Goal: Task Accomplishment & Management: Manage account settings

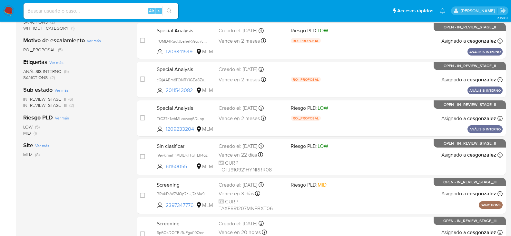
scroll to position [58, 0]
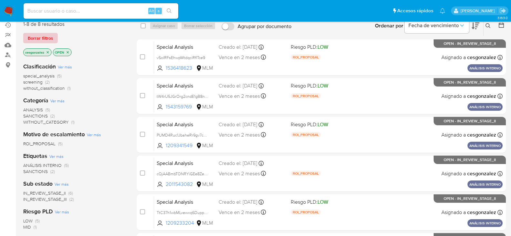
click at [35, 40] on span "Borrar filtros" at bounding box center [40, 38] width 25 height 9
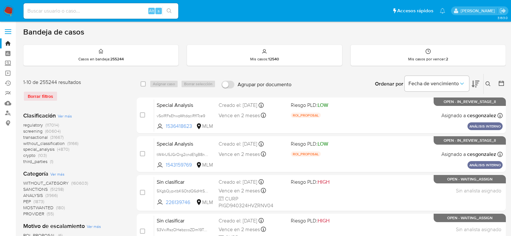
click at [40, 129] on span "screening" at bounding box center [32, 131] width 19 height 6
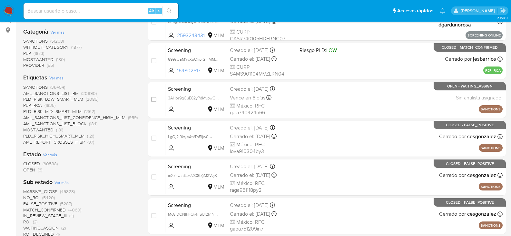
scroll to position [129, 0]
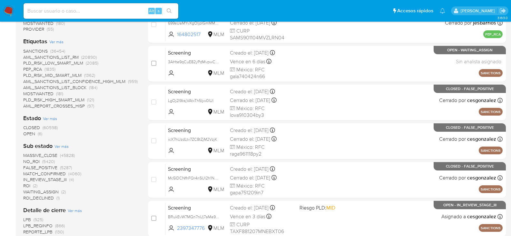
click at [26, 131] on span "OPEN" at bounding box center [29, 133] width 12 height 6
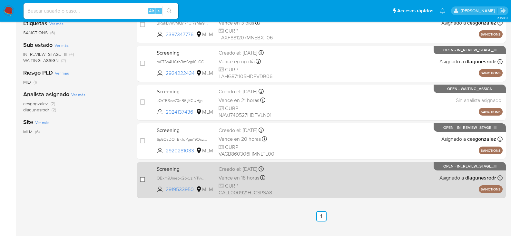
click at [143, 177] on input "checkbox" at bounding box center [142, 179] width 5 height 5
checkbox input "true"
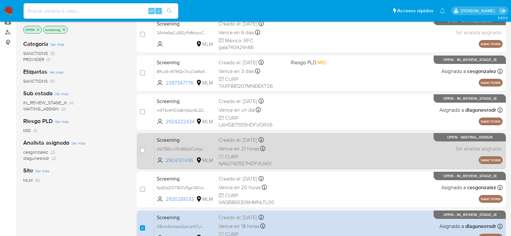
scroll to position [65, 0]
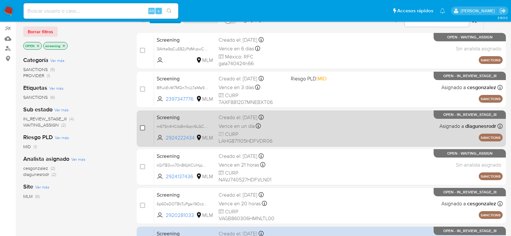
click at [143, 128] on input "checkbox" at bounding box center [142, 127] width 5 height 5
checkbox input "true"
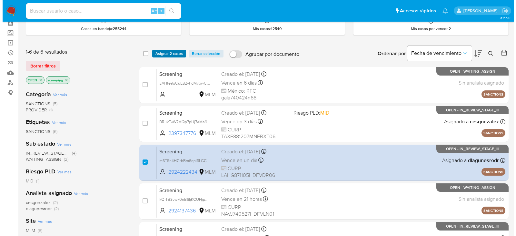
scroll to position [0, 0]
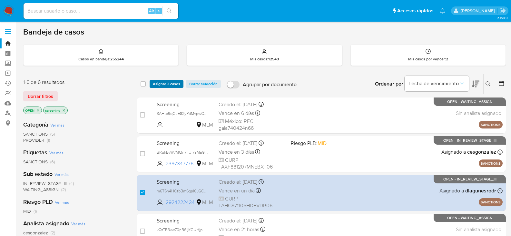
click at [166, 81] on span "Asignar 2 casos" at bounding box center [166, 84] width 27 height 6
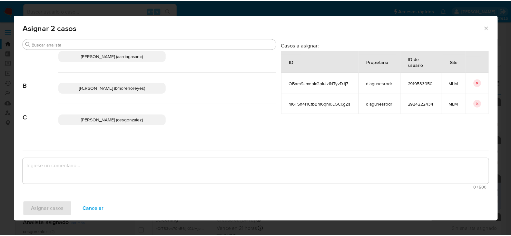
scroll to position [32, 0]
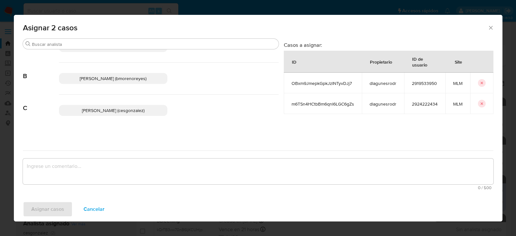
click at [112, 114] on p "Cesar Gonzalez (cesgonzalez)" at bounding box center [113, 110] width 109 height 11
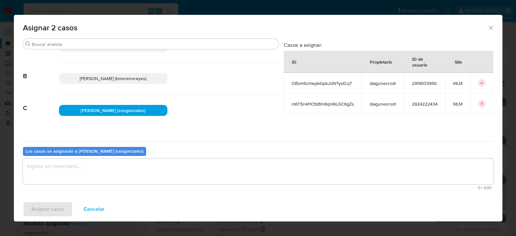
click at [98, 175] on textarea "assign-modal" at bounding box center [258, 171] width 471 height 26
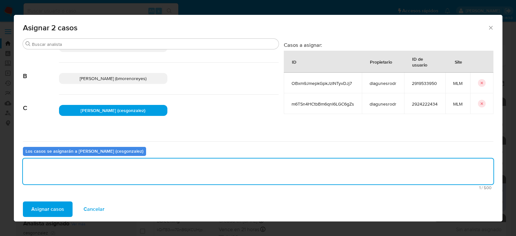
click at [63, 209] on span "Asignar casos" at bounding box center [47, 209] width 33 height 14
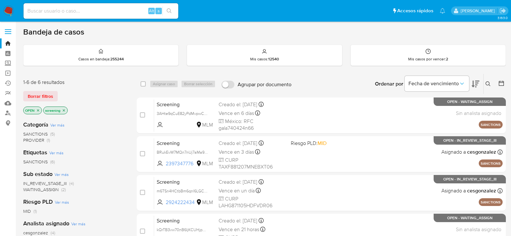
click at [8, 10] on img at bounding box center [8, 10] width 11 height 11
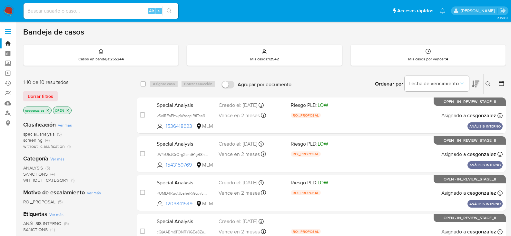
click at [42, 173] on span "SANCTIONS" at bounding box center [35, 174] width 25 height 6
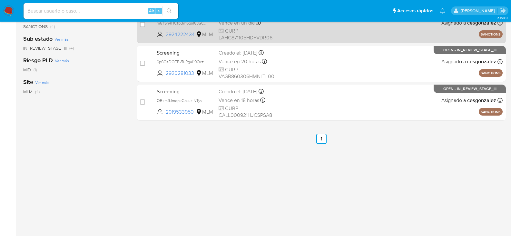
scroll to position [97, 0]
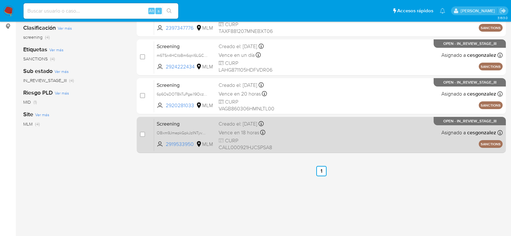
click at [296, 149] on div "Screening OBxm9JmepkGpkJzINTyvDJj7 2919533950 MLM Creado el: 13/10/2025 Creado …" at bounding box center [328, 134] width 349 height 33
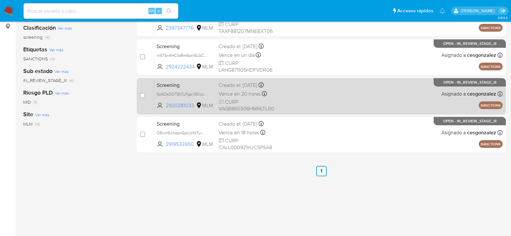
click at [245, 102] on span "CURP VAGB860306HMNLTL00" at bounding box center [252, 105] width 67 height 14
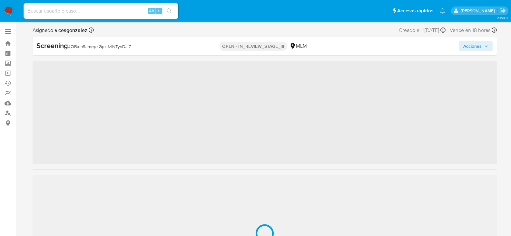
scroll to position [319, 0]
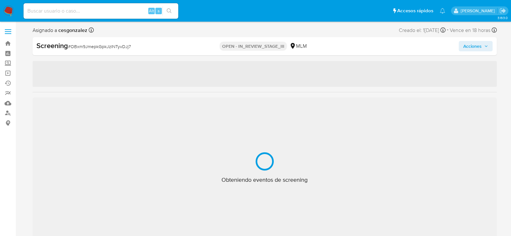
select select "10"
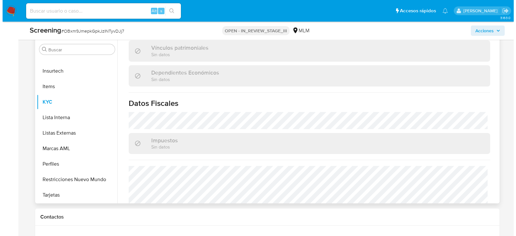
scroll to position [407, 0]
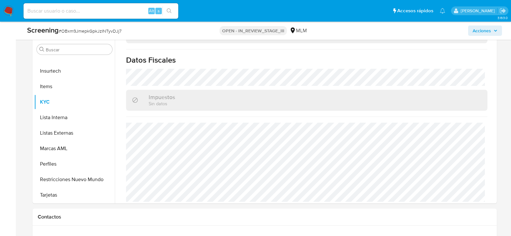
click at [491, 32] on span "Acciones" at bounding box center [482, 30] width 18 height 10
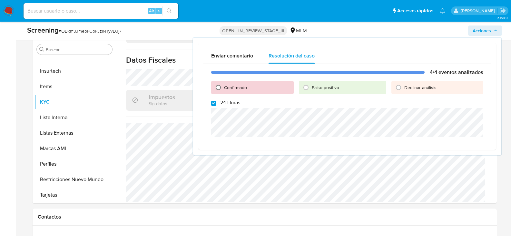
click at [217, 87] on input "Confirmado" at bounding box center [218, 87] width 10 height 10
radio input "true"
click at [213, 105] on input "24 Horas" at bounding box center [213, 103] width 5 height 5
checkbox input "false"
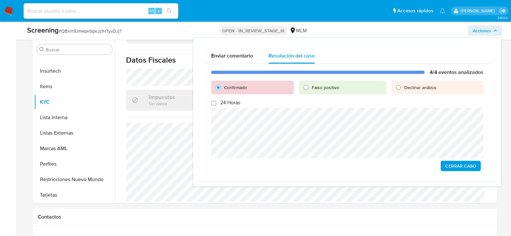
click at [458, 168] on span "Cerrar Caso" at bounding box center [460, 165] width 31 height 9
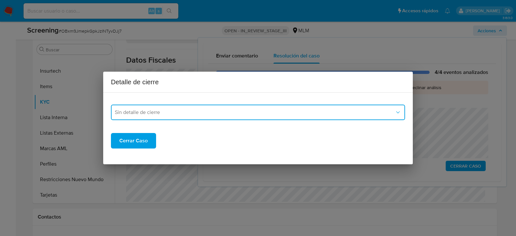
click at [213, 117] on button "Sin detalle de cierre" at bounding box center [258, 111] width 294 height 15
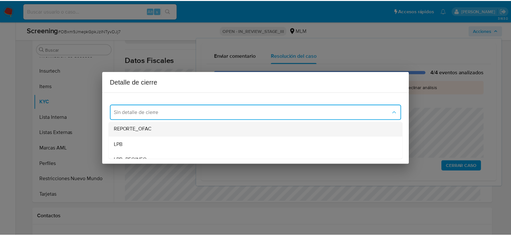
scroll to position [32, 0]
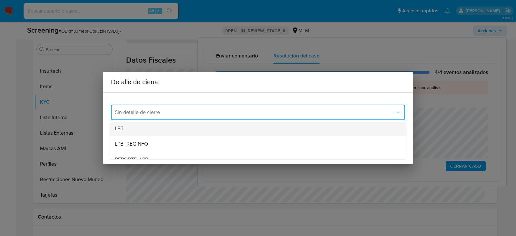
click at [162, 134] on div "LPB" at bounding box center [258, 128] width 286 height 15
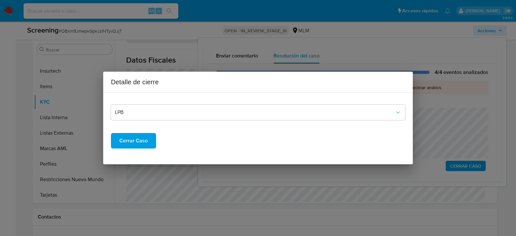
click at [143, 143] on span "Cerrar Caso" at bounding box center [133, 141] width 28 height 14
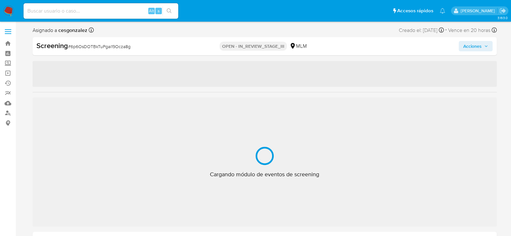
scroll to position [319, 0]
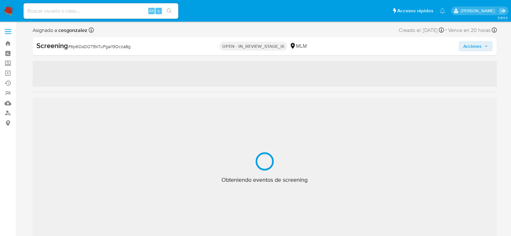
select select "10"
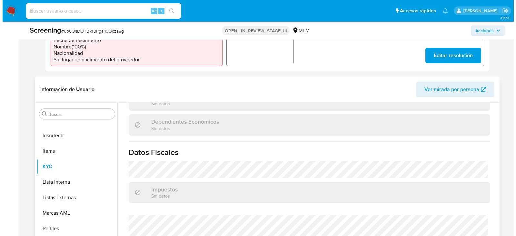
scroll to position [407, 0]
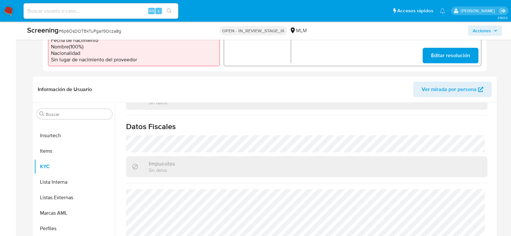
click at [496, 31] on icon "button" at bounding box center [495, 31] width 3 height 2
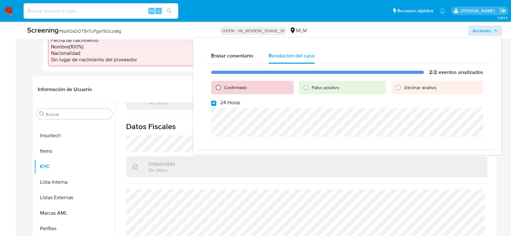
click at [219, 85] on input "Confirmado" at bounding box center [218, 87] width 10 height 10
radio input "true"
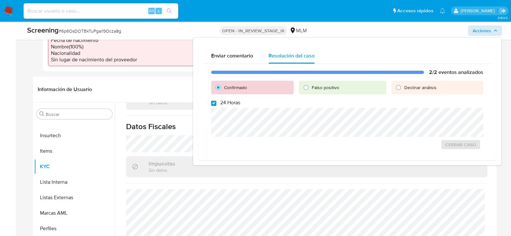
click at [215, 102] on input "24 Horas" at bounding box center [213, 103] width 5 height 5
checkbox input "false"
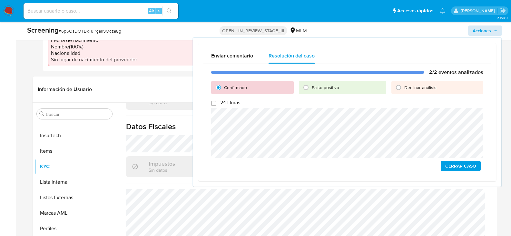
click at [472, 167] on span "Cerrar Caso" at bounding box center [460, 165] width 31 height 9
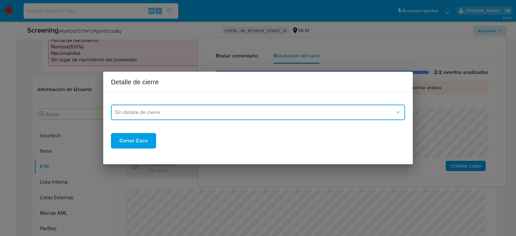
click at [194, 111] on span "Sin detalle de cierre" at bounding box center [255, 112] width 280 height 6
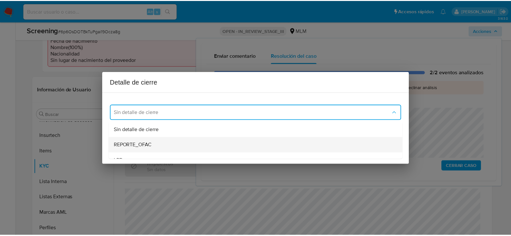
scroll to position [32, 0]
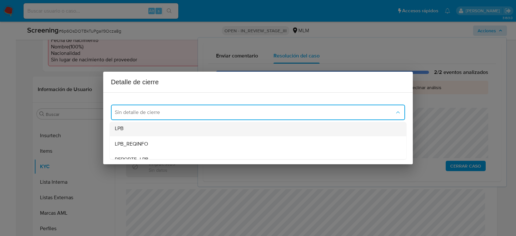
click at [135, 131] on div "LPB" at bounding box center [258, 128] width 286 height 15
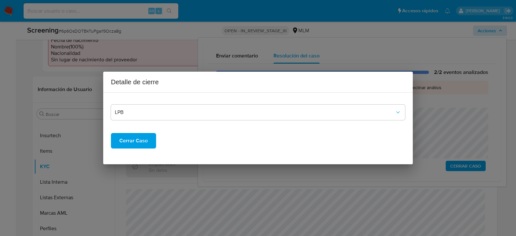
click at [141, 141] on span "Cerrar Caso" at bounding box center [133, 141] width 28 height 14
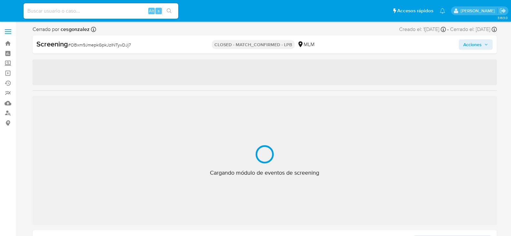
select select "10"
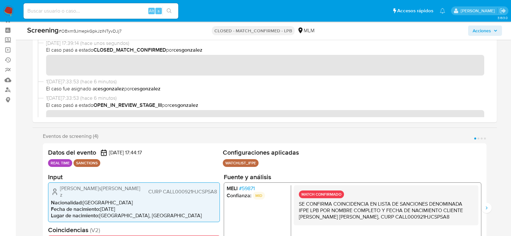
scroll to position [319, 0]
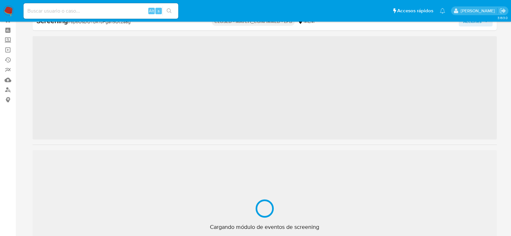
scroll to position [319, 0]
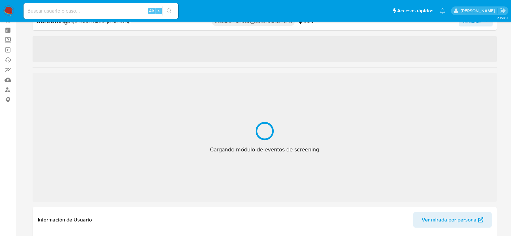
select select "10"
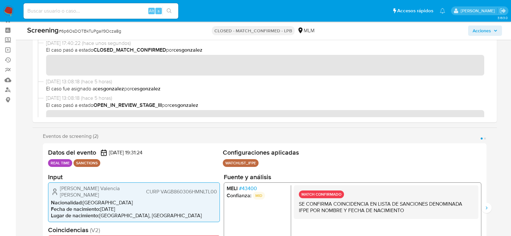
scroll to position [0, 0]
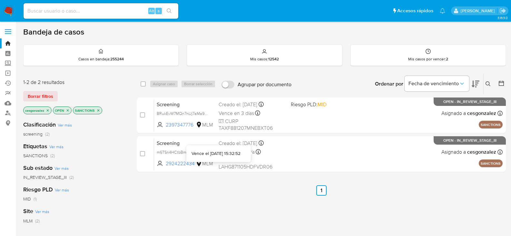
click at [222, 153] on div "Vence el [DATE] 15:32:52" at bounding box center [216, 153] width 49 height 6
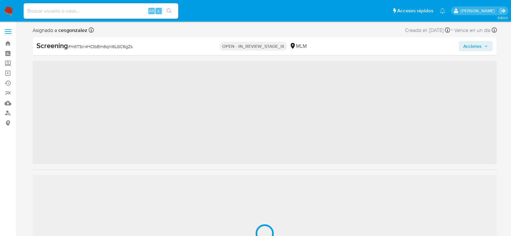
scroll to position [319, 0]
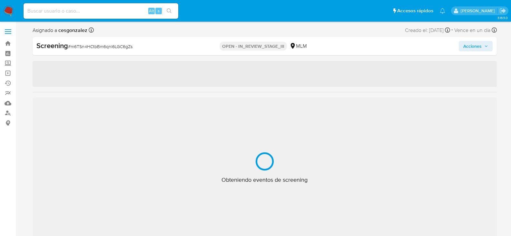
select select "10"
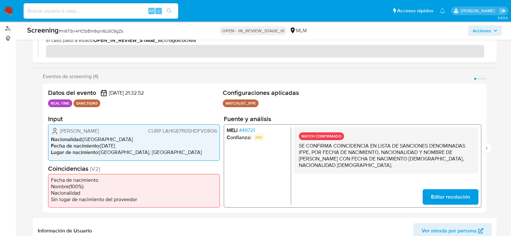
scroll to position [129, 0]
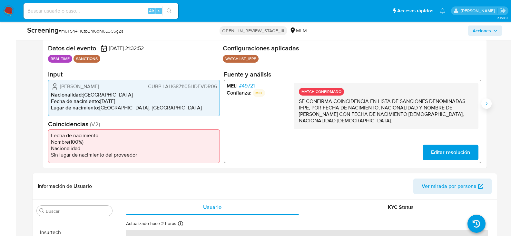
click at [485, 103] on icon "Siguiente" at bounding box center [486, 103] width 5 height 5
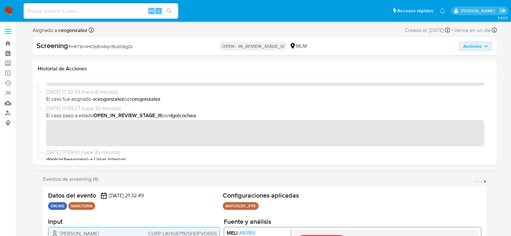
scroll to position [65, 0]
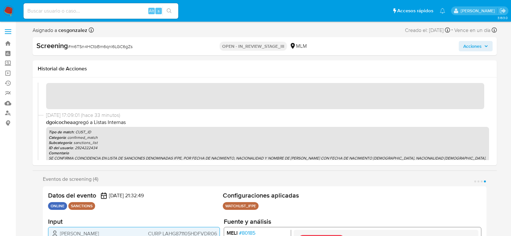
click at [468, 48] on span "Acciones" at bounding box center [472, 46] width 18 height 10
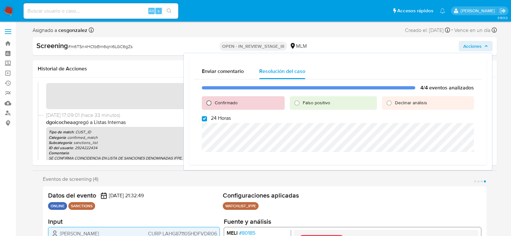
click at [209, 103] on input "Confirmado" at bounding box center [209, 103] width 10 height 10
radio input "true"
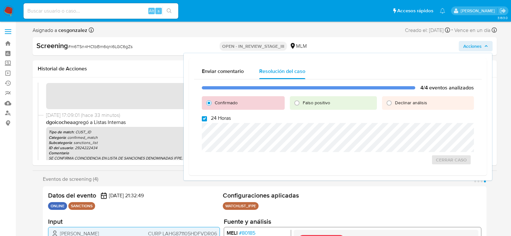
click at [205, 116] on input "24 Horas" at bounding box center [204, 118] width 5 height 5
checkbox input "false"
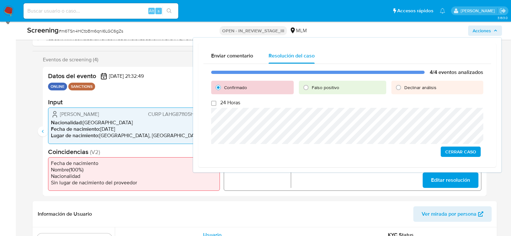
scroll to position [161, 0]
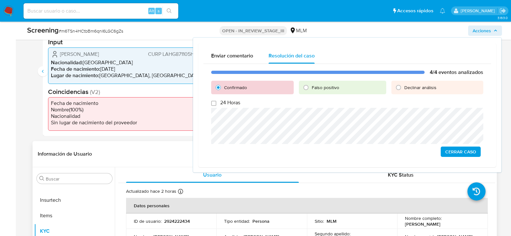
click at [439, 190] on div "Actualizado hace 2 horas Creado: 13/10/2025 15:31:06 Actualizado: 13/10/2025 15…" at bounding box center [298, 192] width 345 height 8
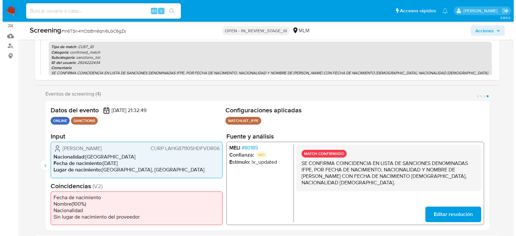
scroll to position [0, 0]
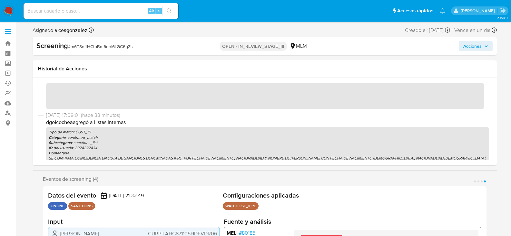
click at [485, 50] on span "Acciones" at bounding box center [475, 46] width 25 height 9
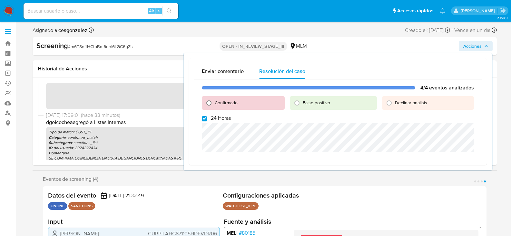
click at [210, 103] on input "Confirmado" at bounding box center [209, 103] width 10 height 10
radio input "true"
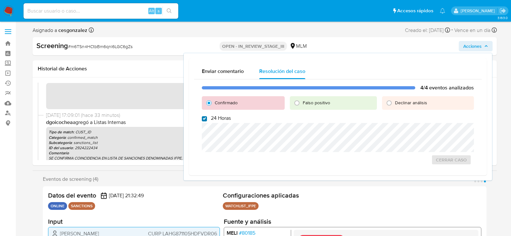
click at [202, 121] on div "4/4 eventos analizados Confirmado Falso positivo Declinar análisis 24 Horas Cer…" at bounding box center [338, 124] width 288 height 91
click at [204, 120] on input "24 Horas" at bounding box center [204, 118] width 5 height 5
checkbox input "false"
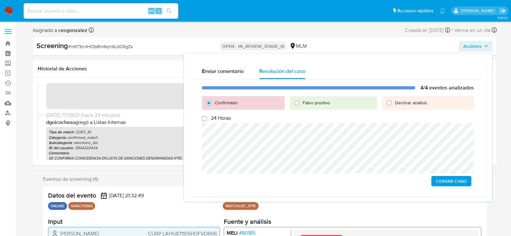
click at [453, 182] on span "Cerrar Caso" at bounding box center [451, 180] width 31 height 9
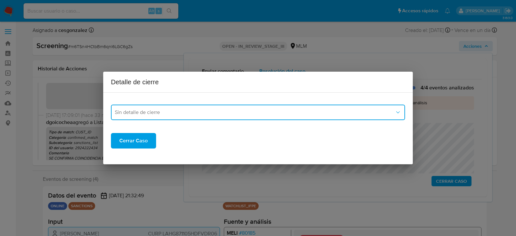
click at [258, 116] on button "Sin detalle de cierre" at bounding box center [258, 111] width 294 height 15
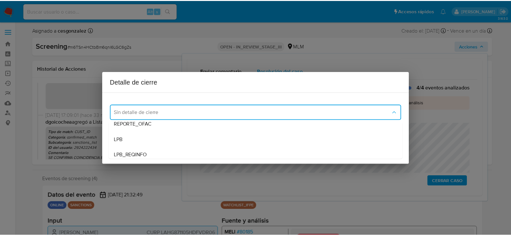
scroll to position [32, 0]
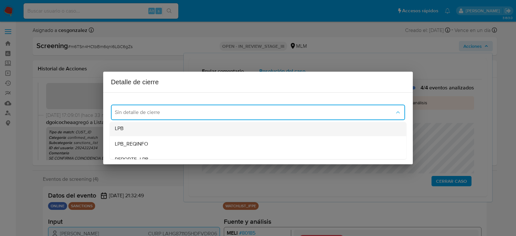
click at [147, 132] on div "LPB" at bounding box center [258, 128] width 286 height 15
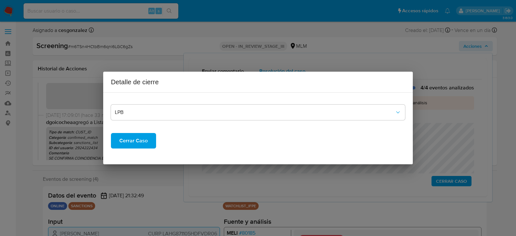
click at [135, 142] on span "Cerrar Caso" at bounding box center [133, 141] width 28 height 14
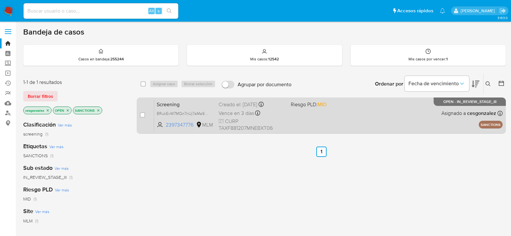
click at [277, 120] on span "CURP TAXF881207MNEBXT06" at bounding box center [252, 125] width 67 height 14
click at [236, 116] on span "Vence en 3 días" at bounding box center [236, 113] width 35 height 7
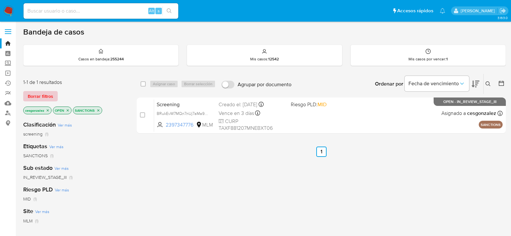
click at [39, 94] on span "Borrar filtros" at bounding box center [40, 96] width 25 height 9
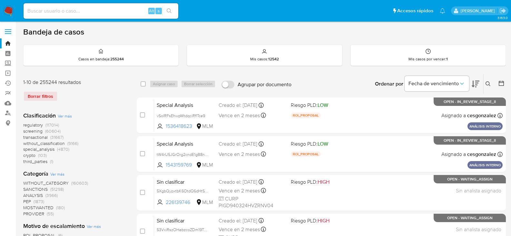
click at [37, 132] on span "screening" at bounding box center [32, 131] width 19 height 6
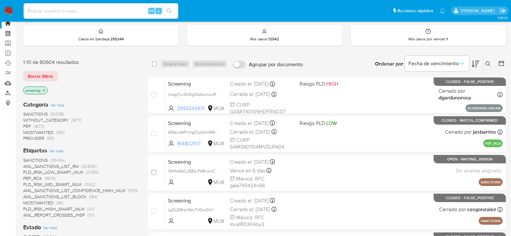
scroll to position [97, 0]
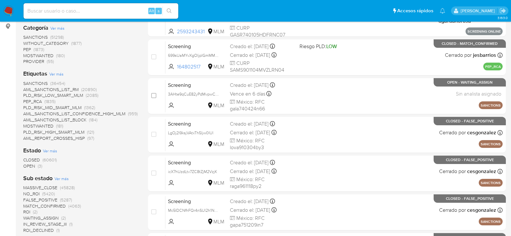
click at [35, 167] on span "OPEN" at bounding box center [29, 166] width 12 height 6
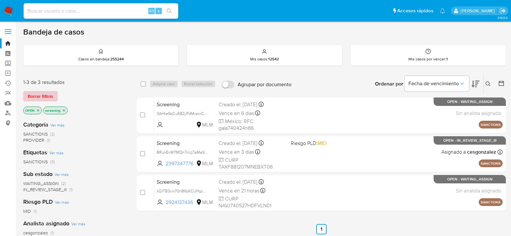
click at [37, 94] on span "Borrar filtros" at bounding box center [40, 96] width 25 height 9
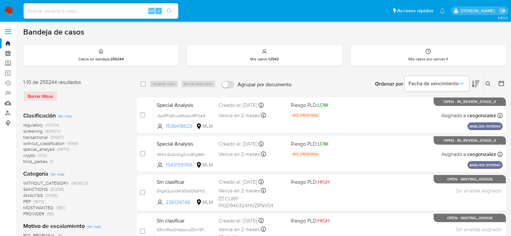
click at [489, 84] on icon at bounding box center [488, 83] width 5 height 5
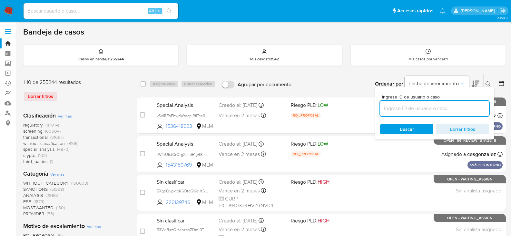
click at [431, 108] on input at bounding box center [434, 108] width 109 height 8
type input "l1UcATvqIx2knqLRgSyphVz6"
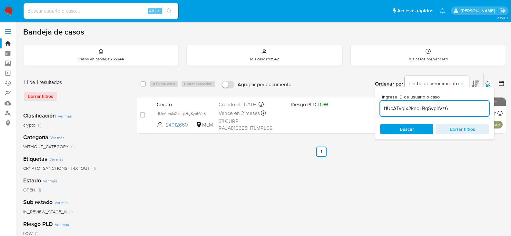
click at [391, 124] on button "Buscar" at bounding box center [406, 129] width 53 height 10
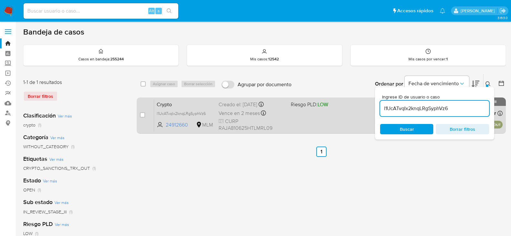
click at [325, 122] on div "Crypto l1UcATvqIx2knqLRgSyphVz6 24912660 MLM Riesgo PLD: LOW Creado el: 13/10/2…" at bounding box center [328, 115] width 349 height 33
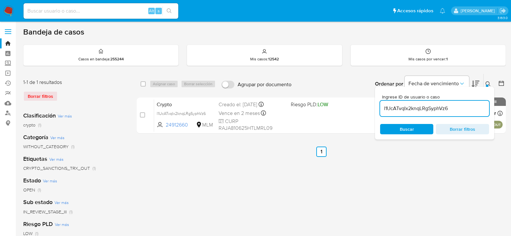
click at [467, 154] on ul "Anterior 1 Siguiente" at bounding box center [321, 151] width 369 height 10
click at [50, 97] on div "Borrar filtros" at bounding box center [74, 96] width 103 height 10
click at [46, 98] on div "Borrar filtros" at bounding box center [74, 96] width 103 height 10
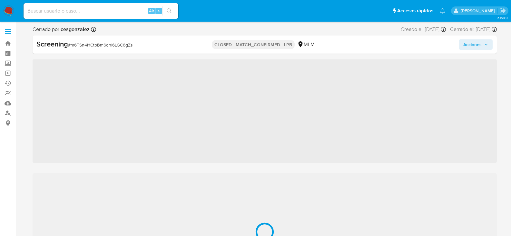
scroll to position [314, 0]
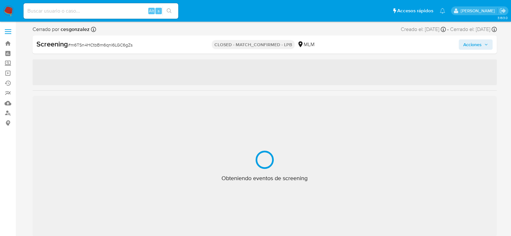
select select "10"
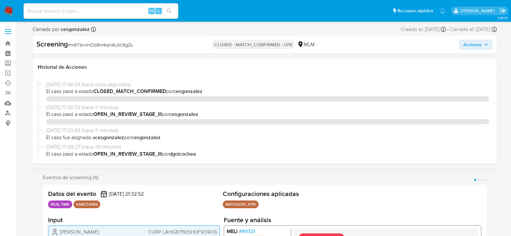
scroll to position [319, 0]
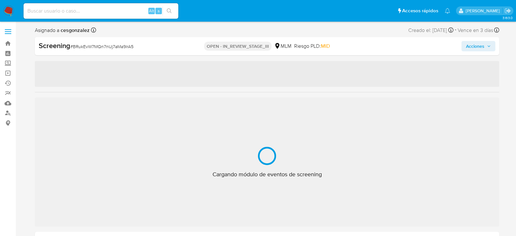
select select "10"
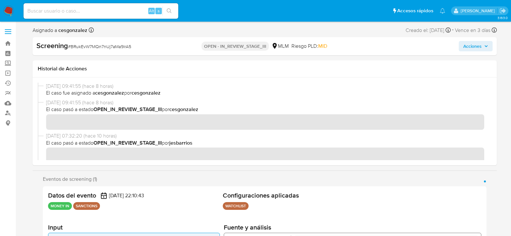
scroll to position [319, 0]
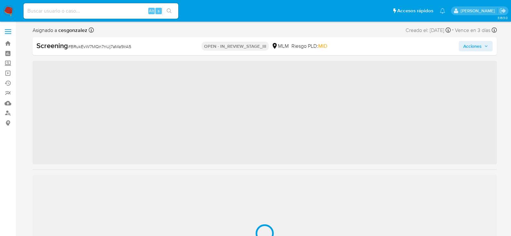
scroll to position [319, 0]
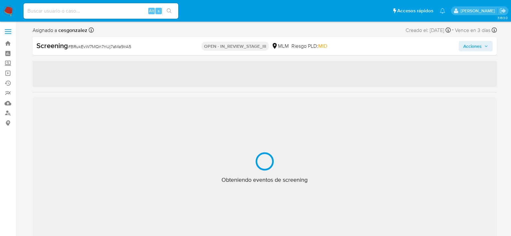
select select "10"
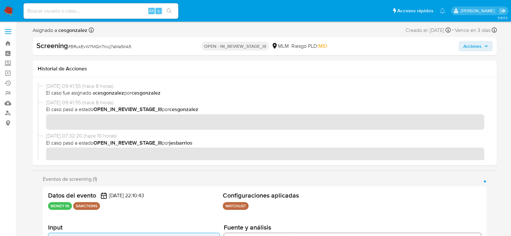
click at [121, 45] on span "# BRukEvW7MQn7nUj7aMa9lrA5" at bounding box center [99, 46] width 63 height 6
copy span "BRukEvW7MQn7nUj7aMa9lrA5"
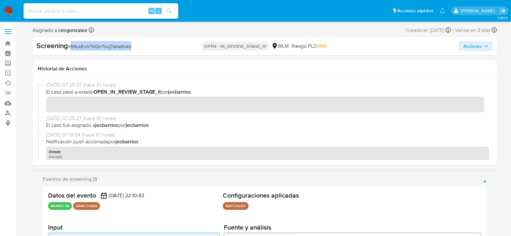
scroll to position [97, 0]
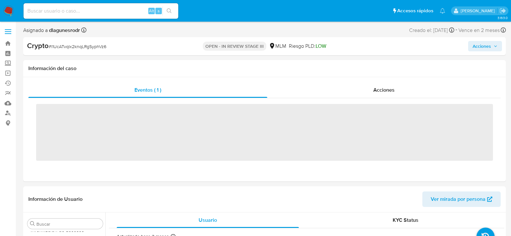
scroll to position [319, 0]
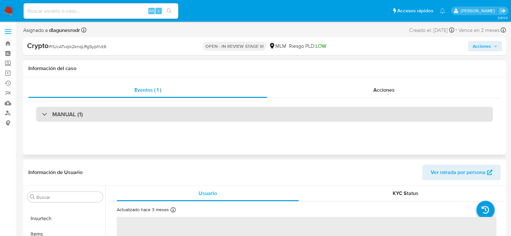
select select "10"
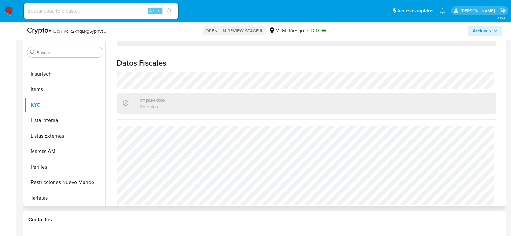
scroll to position [129, 0]
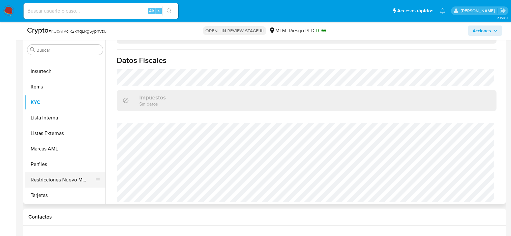
click at [50, 178] on button "Restricciones Nuevo Mundo" at bounding box center [62, 179] width 75 height 15
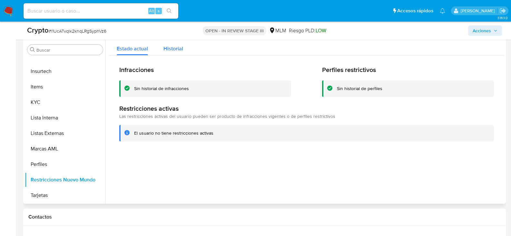
click at [174, 47] on span "Historial" at bounding box center [174, 48] width 20 height 7
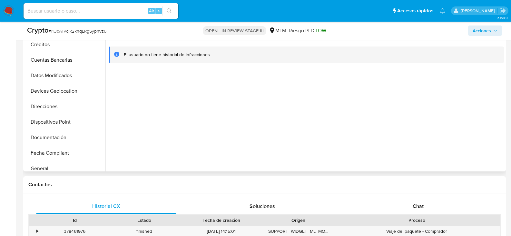
scroll to position [226, 0]
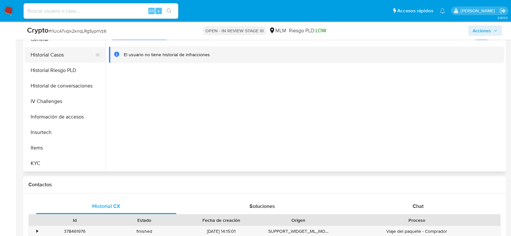
click at [61, 60] on button "Historial Casos" at bounding box center [62, 54] width 75 height 15
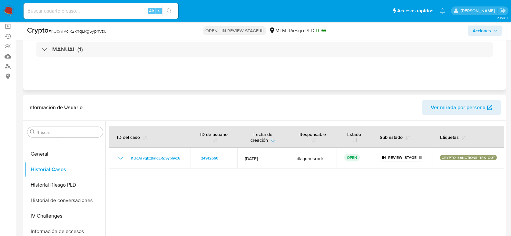
scroll to position [0, 0]
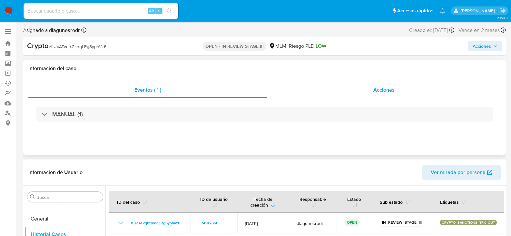
click at [388, 89] on span "Acciones" at bounding box center [383, 89] width 21 height 7
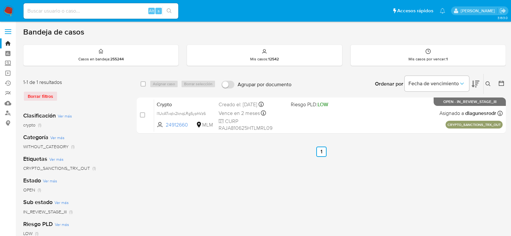
click at [46, 97] on div "Borrar filtros" at bounding box center [74, 96] width 103 height 10
click at [9, 10] on img at bounding box center [8, 10] width 11 height 11
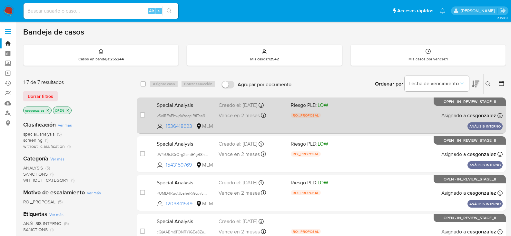
click at [246, 121] on div "Special Analysis vSolRFsEhwpWtdqciRflTce9 1536418623 MLM Riesgo PLD: LOW ROI_PR…" at bounding box center [328, 115] width 349 height 33
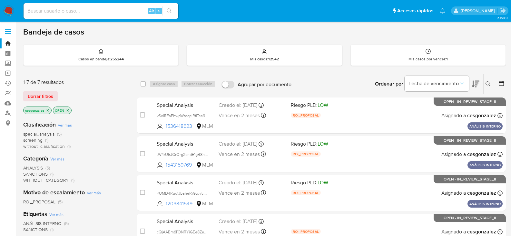
click at [9, 12] on img at bounding box center [8, 10] width 11 height 11
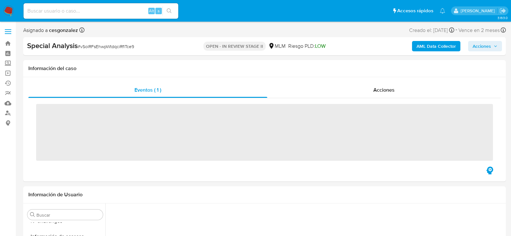
click at [49, 15] on input at bounding box center [101, 11] width 155 height 8
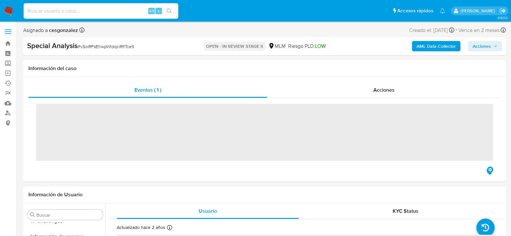
scroll to position [319, 0]
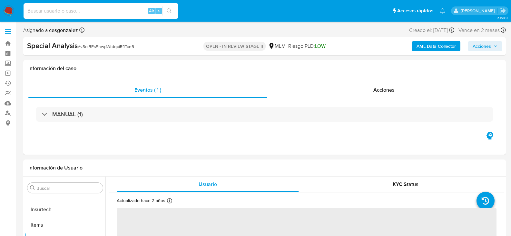
paste input "l1UcATvqIx2knqLRgSyphVz6"
type input "l1UcATvqIx2knqLRgSyphVz6"
select select "10"
type input "l1UcATvqIx2knqLRgSyphVz6"
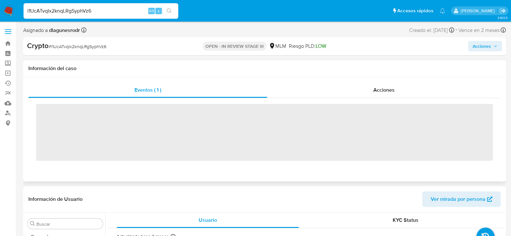
scroll to position [319, 0]
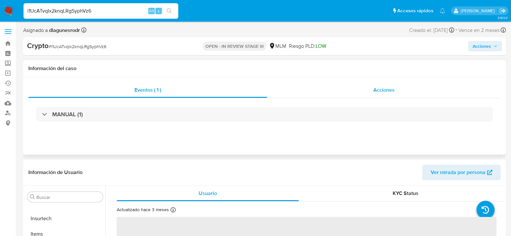
click at [374, 96] on div "Acciones" at bounding box center [384, 89] width 234 height 15
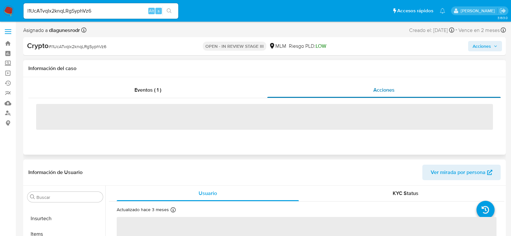
select select "10"
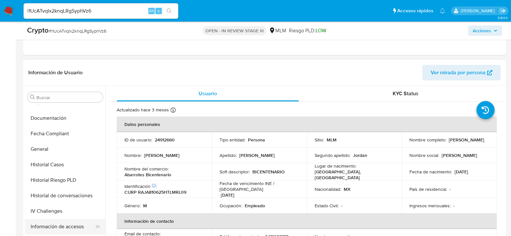
scroll to position [190, 0]
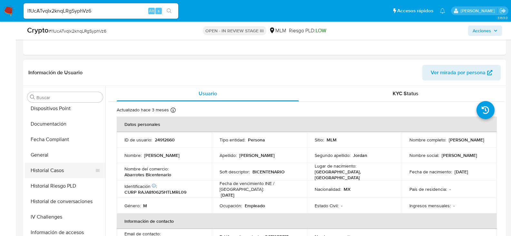
click at [56, 169] on button "Historial Casos" at bounding box center [62, 170] width 75 height 15
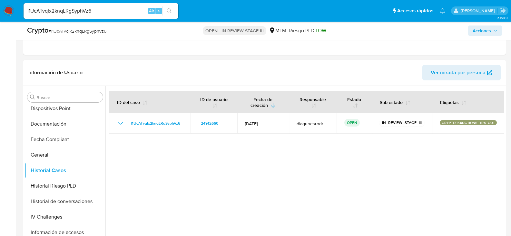
click at [80, 13] on input "l1UcATvqIx2knqLRgSyphVz6" at bounding box center [101, 11] width 155 height 8
paste input "BRukEvW7MQn7nUj7aMa9lrA5"
type input "BRukEvW7MQn7nUj7aMa9lrA5"
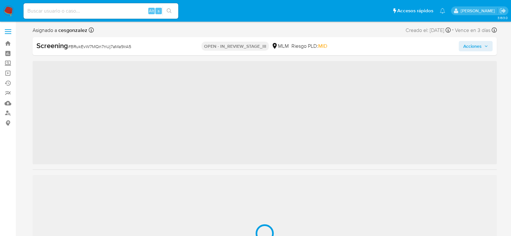
scroll to position [319, 0]
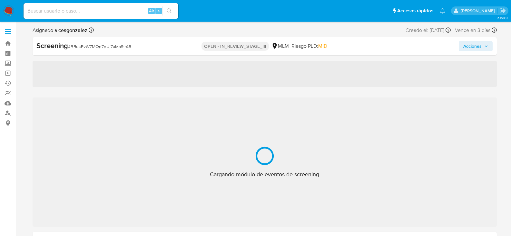
select select "10"
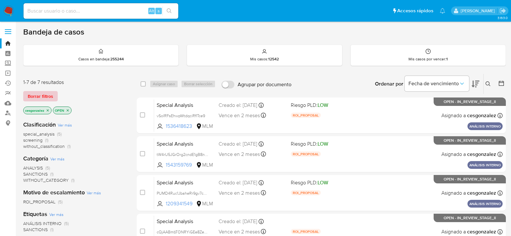
click at [46, 98] on span "Borrar filtros" at bounding box center [40, 96] width 25 height 9
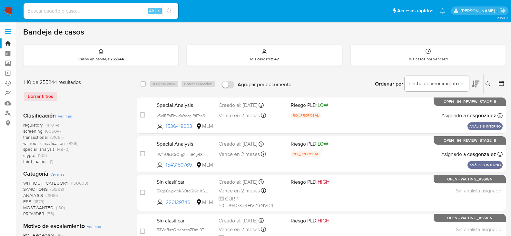
click at [34, 129] on span "screening" at bounding box center [32, 131] width 19 height 6
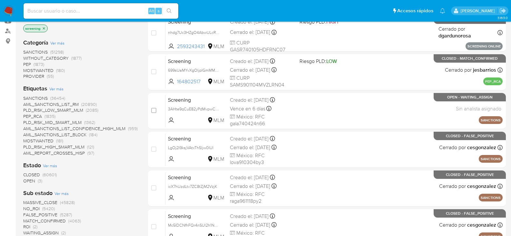
scroll to position [97, 0]
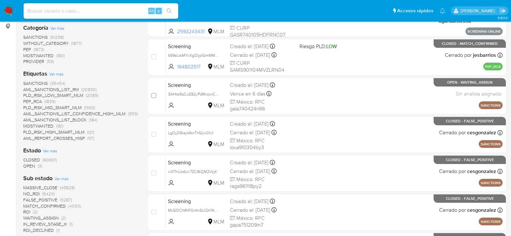
click at [35, 166] on span "OPEN (3)" at bounding box center [32, 166] width 19 height 6
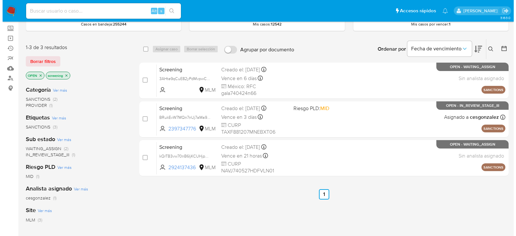
scroll to position [32, 0]
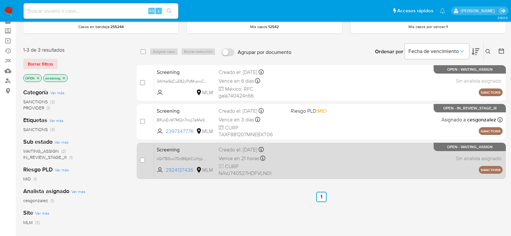
click at [248, 160] on span "Vence en 21 horas" at bounding box center [239, 158] width 41 height 7
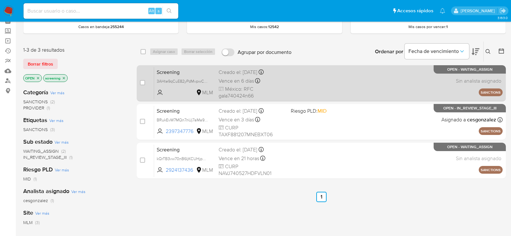
click at [238, 85] on div "Vence en 6 días Vence el 20/10/2025 04:49:49" at bounding box center [252, 80] width 67 height 9
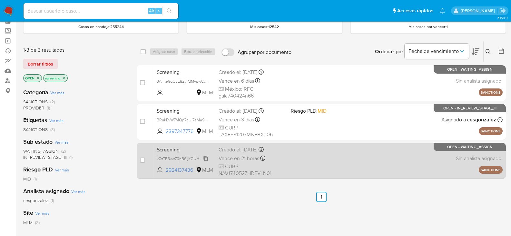
click at [203, 159] on span "kQrTB3vw70nB6IjKCUHjpB5m" at bounding box center [184, 157] width 54 height 7
click at [203, 158] on span "kQrTB3vw70nB6IjKCUHjpB5m" at bounding box center [184, 157] width 54 height 7
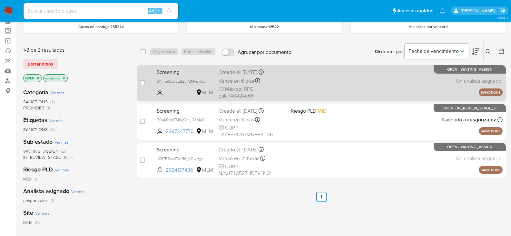
click at [248, 79] on span "Vence en 6 días" at bounding box center [236, 80] width 35 height 7
click at [143, 83] on input "checkbox" at bounding box center [142, 82] width 5 height 5
checkbox input "true"
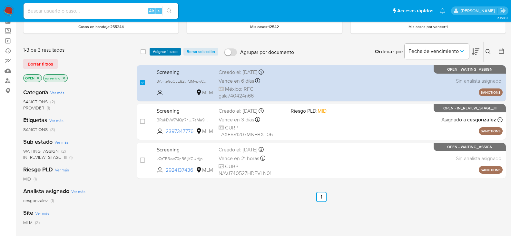
click at [157, 55] on span "Asignar 1 caso" at bounding box center [165, 51] width 25 height 6
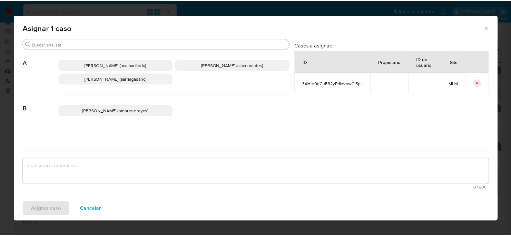
scroll to position [65, 0]
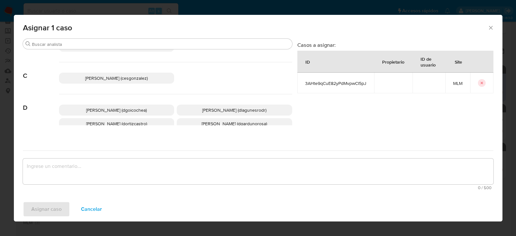
click at [122, 84] on div "Cesar Gonzalez (cesgonzalez)" at bounding box center [175, 78] width 233 height 32
click at [119, 79] on span "Cesar Gonzalez (cesgonzalez)" at bounding box center [116, 78] width 63 height 6
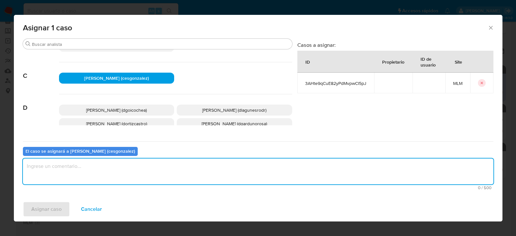
click at [99, 178] on textarea "assign-modal" at bounding box center [258, 171] width 471 height 26
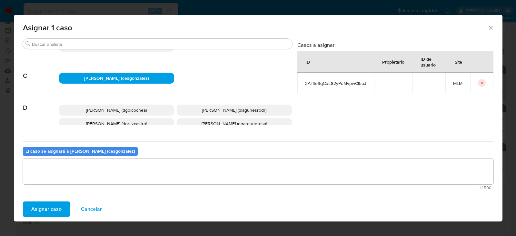
click at [46, 208] on span "Asignar caso" at bounding box center [46, 209] width 30 height 14
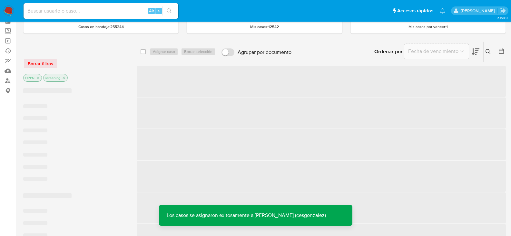
click at [487, 52] on icon at bounding box center [488, 51] width 5 height 5
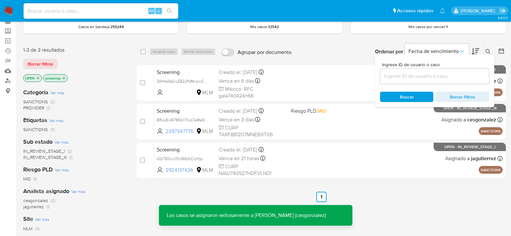
click at [412, 77] on input at bounding box center [434, 76] width 109 height 8
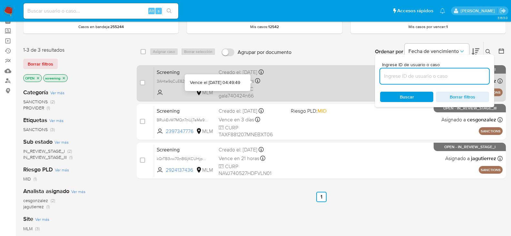
click at [233, 77] on span "Vence en 6 días" at bounding box center [236, 80] width 35 height 7
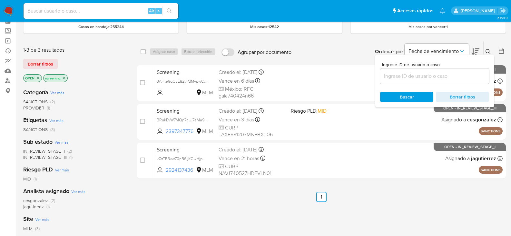
click at [318, 49] on div "Ordenar por Fecha de vencimiento No es posible ordenar los resultados mientras …" at bounding box center [400, 52] width 211 height 20
drag, startPoint x: 319, startPoint y: 52, endPoint x: 336, endPoint y: 49, distance: 17.6
click at [319, 52] on div "Ordenar por Fecha de vencimiento No es posible ordenar los resultados mientras …" at bounding box center [400, 52] width 211 height 20
click at [490, 51] on icon at bounding box center [488, 51] width 5 height 5
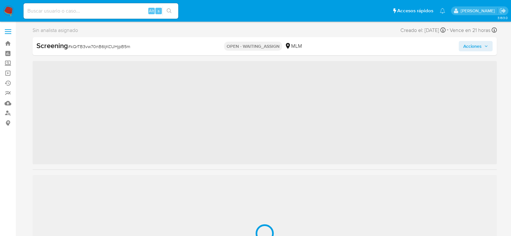
scroll to position [319, 0]
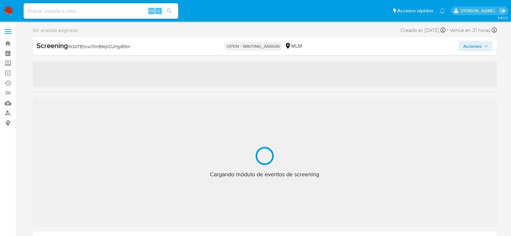
select select "10"
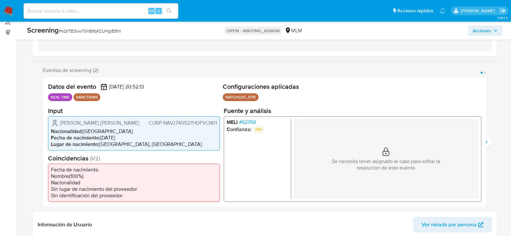
scroll to position [97, 0]
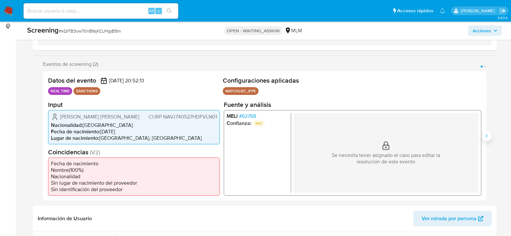
click at [483, 133] on button "Siguiente" at bounding box center [487, 136] width 10 height 10
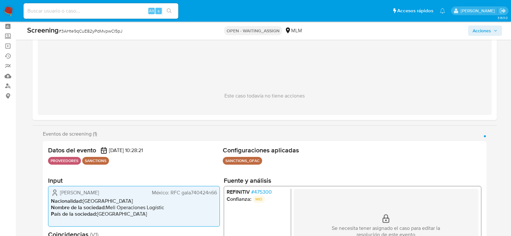
scroll to position [65, 0]
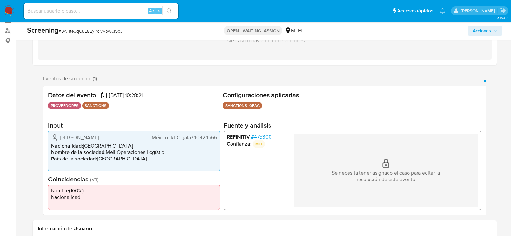
scroll to position [97, 0]
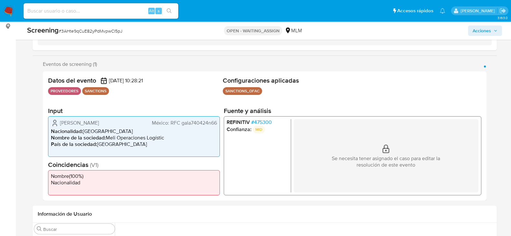
click at [268, 125] on span "# 475300" at bounding box center [261, 122] width 21 height 6
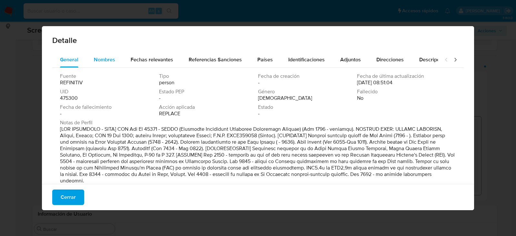
click at [114, 64] on div "Nombres" at bounding box center [104, 59] width 21 height 15
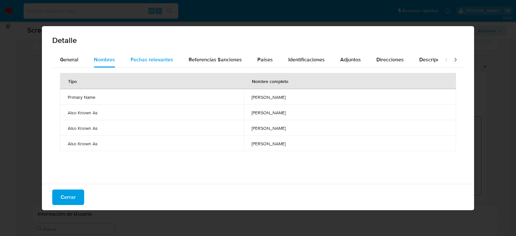
click at [123, 62] on button "Fechas relevantes" at bounding box center [152, 59] width 58 height 15
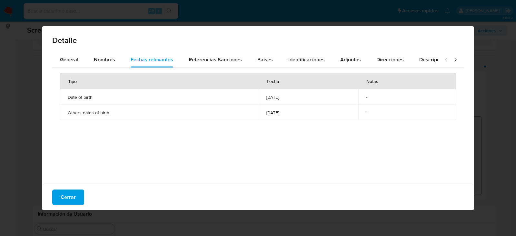
click at [259, 96] on td "1975-03-11" at bounding box center [309, 96] width 100 height 15
click at [266, 96] on span "1975-03-11" at bounding box center [308, 97] width 85 height 6
click at [266, 96] on span "[DATE]" at bounding box center [308, 97] width 85 height 6
click at [36, 125] on div "Detalle General Nombres Fechas relevantes Referencias Sanciones Países Identifi…" at bounding box center [258, 118] width 516 height 236
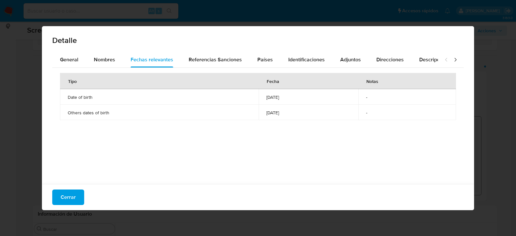
click at [28, 131] on div "Detalle General Nombres Fechas relevantes Referencias Sanciones Países Identifi…" at bounding box center [258, 118] width 516 height 236
click at [65, 194] on span "Cerrar" at bounding box center [68, 197] width 15 height 14
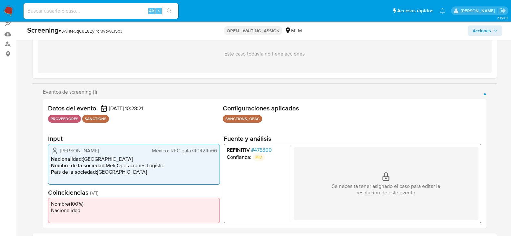
scroll to position [32, 0]
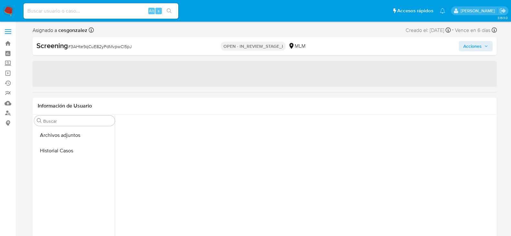
click at [491, 48] on button "Acciones" at bounding box center [476, 46] width 34 height 10
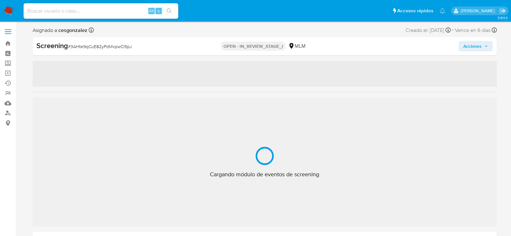
click at [477, 48] on span "Acciones" at bounding box center [472, 46] width 18 height 10
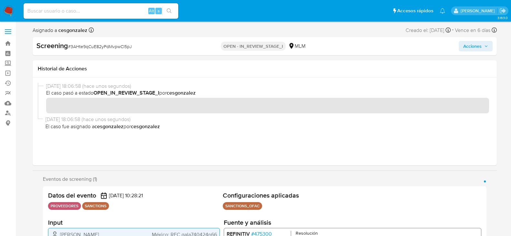
click at [487, 42] on span "Acciones" at bounding box center [475, 46] width 25 height 9
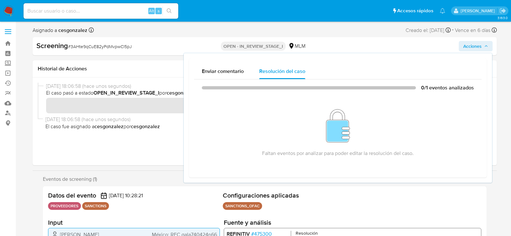
click at [382, 40] on div "Screening # 3AHte9qCuE82yPdMvpwCl5pJ OPEN - IN_REVIEW_STAGE_I MLM Acciones Envi…" at bounding box center [265, 46] width 464 height 18
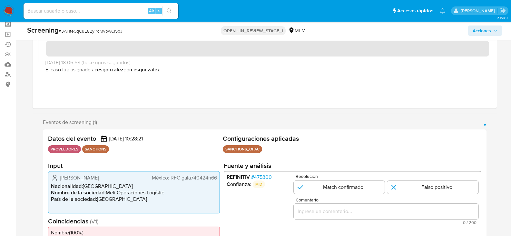
scroll to position [97, 0]
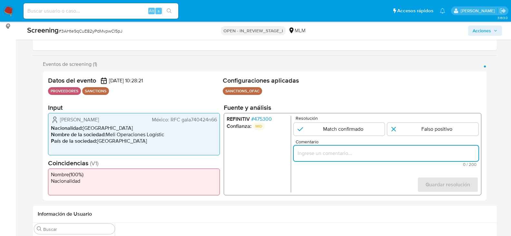
click at [326, 153] on input "Comentario" at bounding box center [385, 153] width 185 height 8
paste input "[DATE]"
click at [327, 156] on input "SE REALIZA VALIDACION DE CASO EL CUAL SE DESCARTA POR FECHA DE NACIMIENTO DONDE…" at bounding box center [385, 153] width 185 height 8
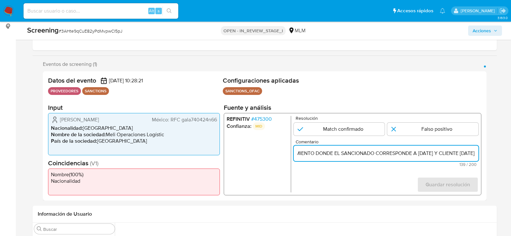
click at [327, 156] on input "SE REALIZA VALIDACION DE CASO EL CUAL SE DESCARTA POR FECHA DE NACIMIENTO DONDE…" at bounding box center [385, 153] width 185 height 8
type input "SE REALIZA VALIDACION DE CASO EL CUAL SE DESCARTA POR FECHA DE NACIMIENTO DONDE…"
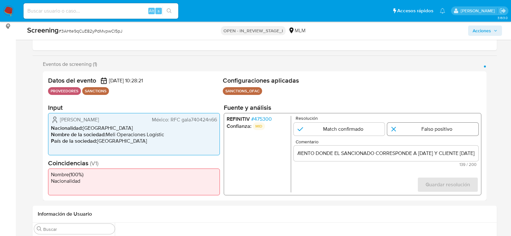
click at [412, 129] on input "1 de 1" at bounding box center [432, 129] width 91 height 13
radio input "true"
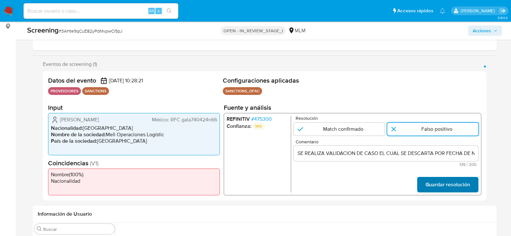
click at [432, 184] on span "Guardar resolución" at bounding box center [447, 184] width 45 height 14
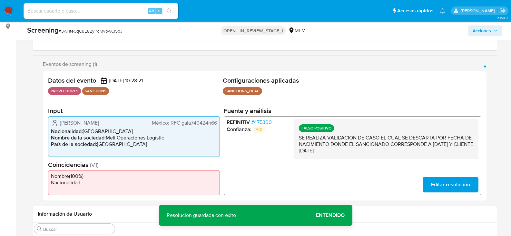
click at [488, 31] on span "Acciones" at bounding box center [482, 30] width 18 height 10
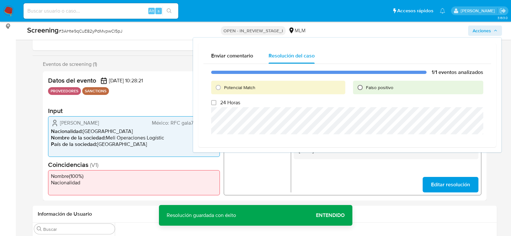
click at [361, 86] on input "Falso positivo" at bounding box center [360, 87] width 10 height 10
radio input "true"
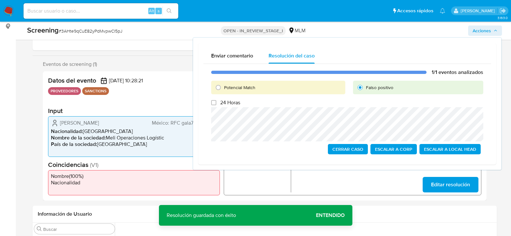
click at [339, 150] on span "Cerrar Caso" at bounding box center [348, 148] width 31 height 9
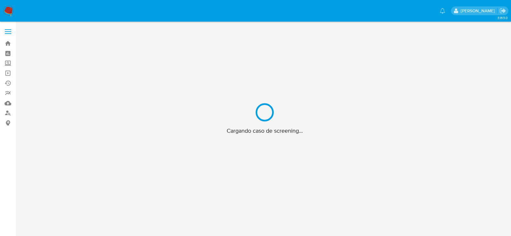
scroll to position [23, 0]
